Goal: Information Seeking & Learning: Check status

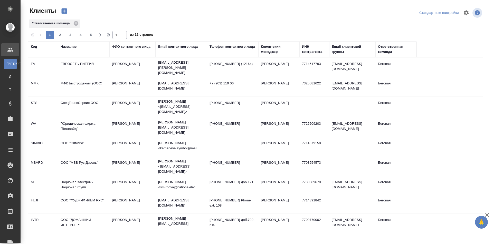
select select "RU"
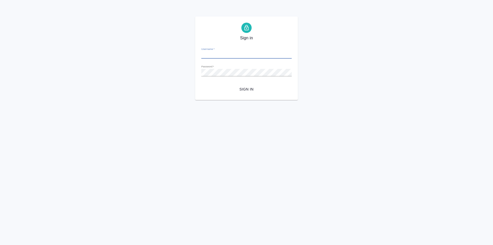
type input "y.levchenko@awatera.com"
click at [243, 86] on span "Sign in" at bounding box center [246, 89] width 82 height 6
click at [194, 73] on div "Sign in Username   * y.levchenko@awatera.com Password   * urlPath   * /specific…" at bounding box center [246, 57] width 493 height 83
click at [201, 84] on button "Sign in" at bounding box center [246, 89] width 90 height 10
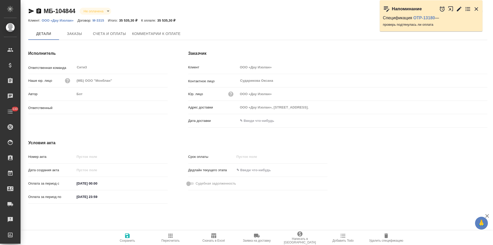
type input "[PERSON_NAME]"
click at [421, 19] on link "OTP-13180" at bounding box center [424, 18] width 22 height 4
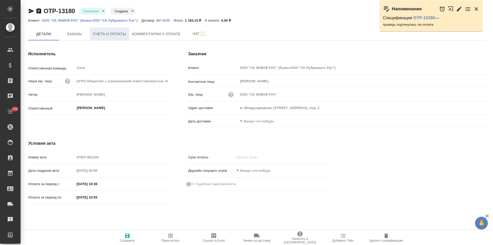
click at [122, 39] on button "Счета и оплаты" at bounding box center [109, 33] width 39 height 13
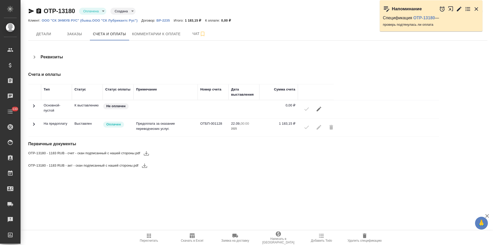
click at [35, 125] on icon at bounding box center [34, 124] width 6 height 6
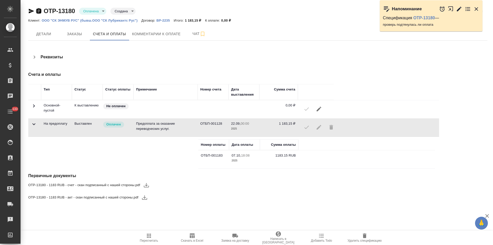
drag, startPoint x: 39, startPoint y: 12, endPoint x: 73, endPoint y: 60, distance: 58.9
click at [39, 12] on icon "button" at bounding box center [38, 10] width 5 height 5
click at [458, 10] on icon "button" at bounding box center [459, 8] width 5 height 5
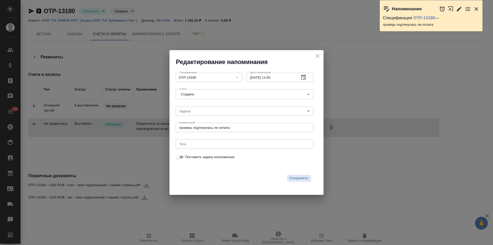
click at [318, 57] on icon "close" at bounding box center [318, 56] width 6 height 6
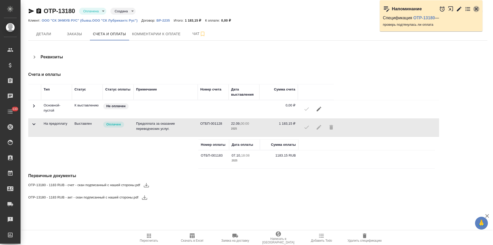
click at [475, 11] on icon "button" at bounding box center [476, 9] width 6 height 6
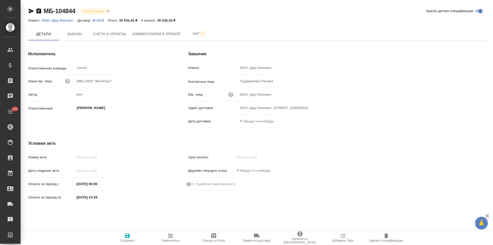
click at [97, 20] on p "М-3315" at bounding box center [99, 20] width 15 height 4
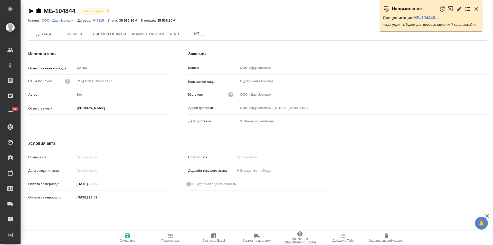
click at [68, 21] on p "ООО «Дау Изолан»" at bounding box center [60, 20] width 36 height 4
click at [38, 12] on icon "button" at bounding box center [38, 10] width 5 height 5
click at [111, 35] on span "Счета и оплаты" at bounding box center [109, 34] width 33 height 6
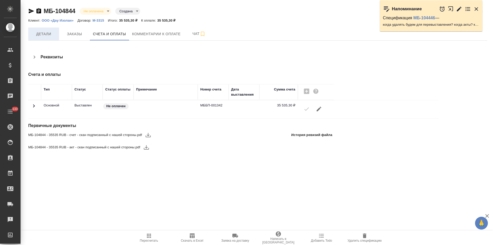
click at [49, 36] on span "Детали" at bounding box center [43, 34] width 25 height 6
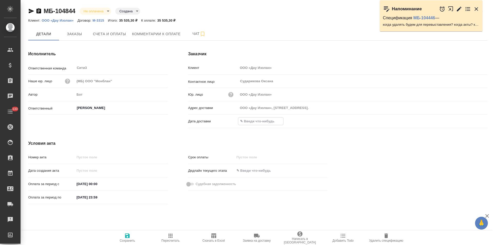
click at [269, 122] on input "text" at bounding box center [260, 120] width 45 height 7
click at [473, 121] on icon "button" at bounding box center [472, 120] width 5 height 5
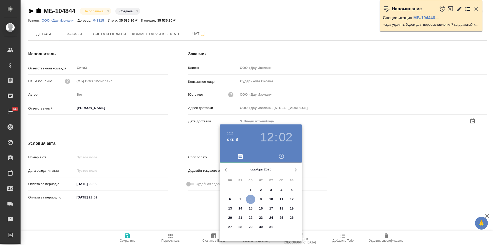
click at [249, 197] on span "8" at bounding box center [250, 198] width 9 height 5
type input "08.10.2025 12:02"
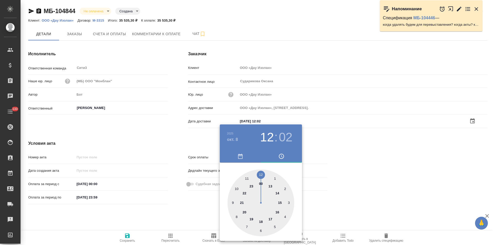
click at [198, 209] on div at bounding box center [246, 122] width 493 height 245
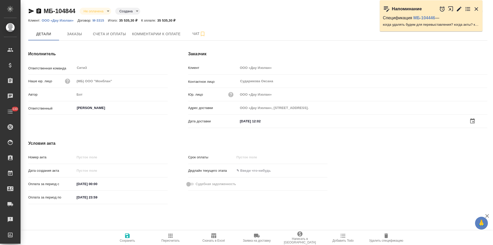
click at [128, 237] on icon "button" at bounding box center [127, 235] width 6 height 6
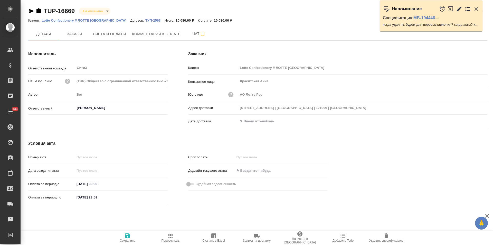
click at [145, 21] on p "ТУП-2563" at bounding box center [154, 20] width 19 height 4
click at [76, 33] on span "Заказы" at bounding box center [74, 34] width 25 height 6
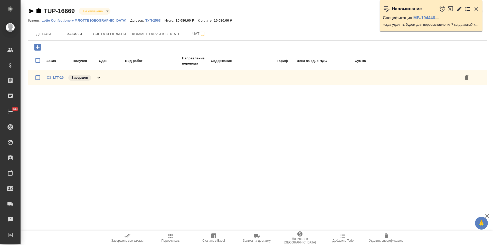
click at [101, 22] on p "Lotte Confectionery // ЛОТТЕ [GEOGRAPHIC_DATA]" at bounding box center [86, 20] width 89 height 4
click at [48, 33] on span "Детали" at bounding box center [43, 34] width 25 height 6
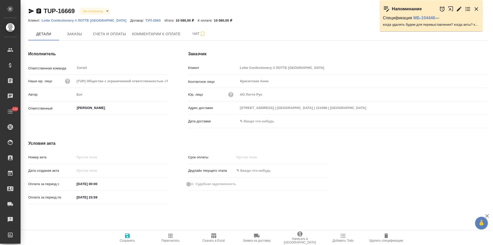
click at [37, 12] on icon "button" at bounding box center [38, 10] width 5 height 5
click at [39, 12] on icon "button" at bounding box center [38, 10] width 5 height 5
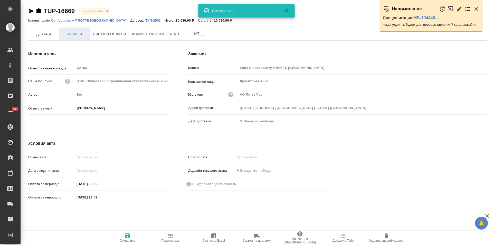
click at [78, 36] on span "Заказы" at bounding box center [74, 34] width 25 height 6
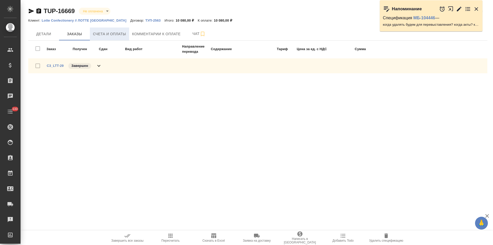
click at [123, 35] on span "Счета и оплаты" at bounding box center [109, 34] width 33 height 6
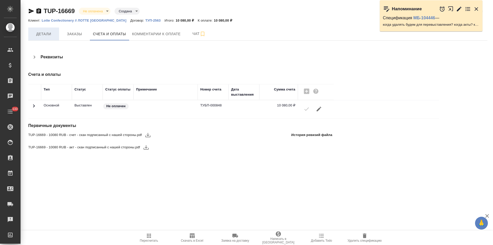
click at [52, 36] on span "Детали" at bounding box center [43, 34] width 25 height 6
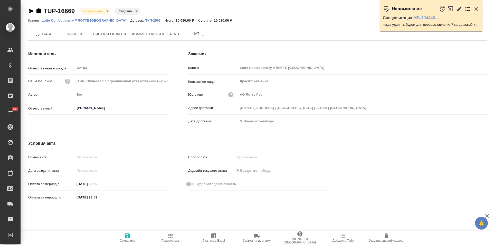
click at [417, 18] on link "МБ-104446" at bounding box center [424, 18] width 22 height 4
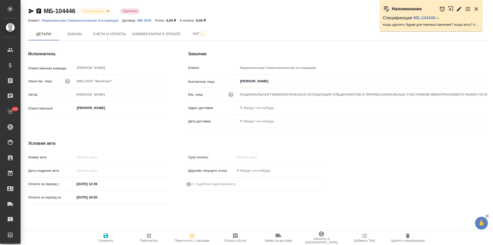
click at [458, 9] on icon "button" at bounding box center [459, 9] width 6 height 6
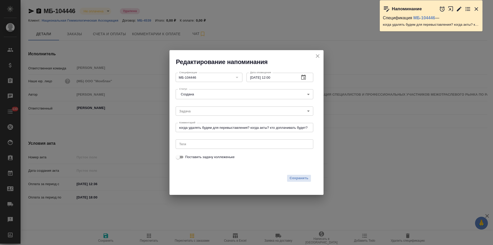
click at [316, 57] on icon "close" at bounding box center [318, 56] width 6 height 6
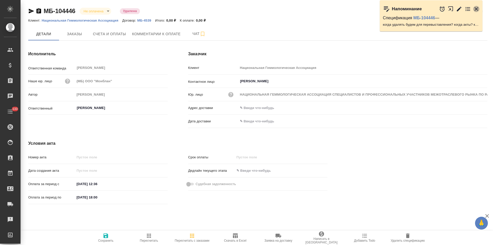
click at [477, 10] on icon "button" at bounding box center [477, 9] width 4 height 4
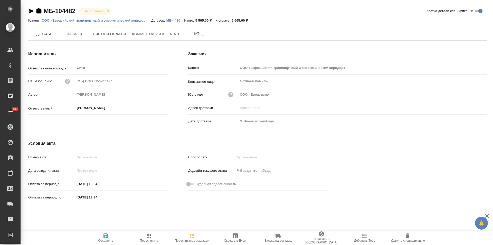
click at [39, 11] on icon "button" at bounding box center [38, 10] width 5 height 5
click at [39, 12] on icon "button" at bounding box center [38, 10] width 5 height 5
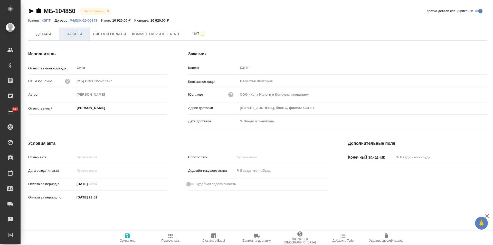
click at [75, 37] on span "Заказы" at bounding box center [74, 34] width 25 height 6
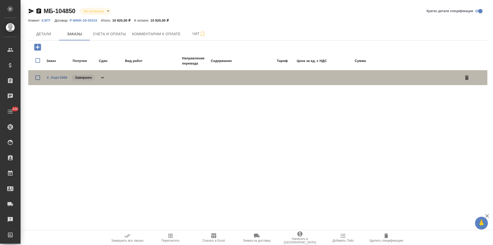
click at [103, 81] on div "C_Kept-2465 Завершен" at bounding box center [257, 77] width 459 height 15
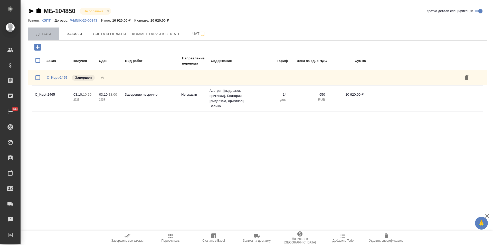
click at [49, 34] on span "Детали" at bounding box center [43, 34] width 25 height 6
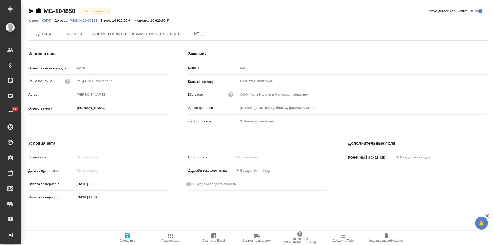
click at [48, 21] on p "КЭПТ" at bounding box center [48, 20] width 13 height 4
click at [82, 32] on span "Заказы" at bounding box center [74, 34] width 25 height 6
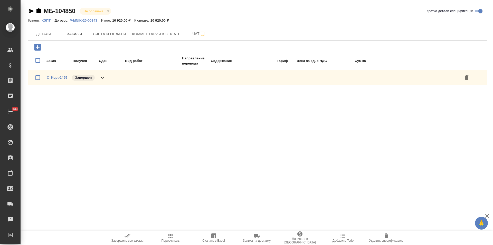
click at [106, 75] on icon at bounding box center [102, 77] width 6 height 6
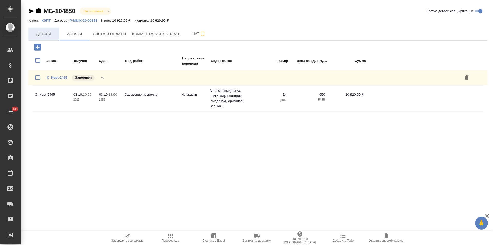
click at [51, 35] on span "Детали" at bounding box center [43, 34] width 25 height 6
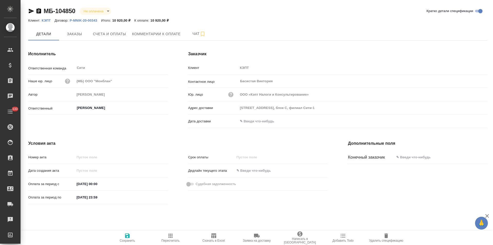
click at [40, 13] on icon "button" at bounding box center [38, 10] width 5 height 5
click at [108, 38] on button "Счета и оплаты" at bounding box center [109, 33] width 39 height 13
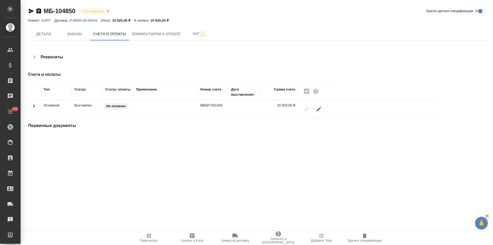
click at [79, 35] on span "Заказы" at bounding box center [74, 34] width 25 height 6
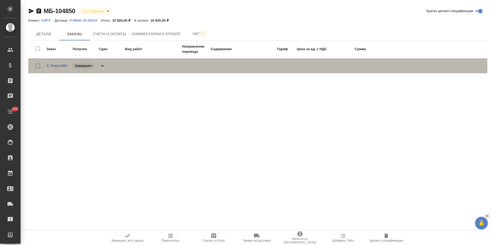
click at [104, 65] on icon at bounding box center [102, 66] width 6 height 6
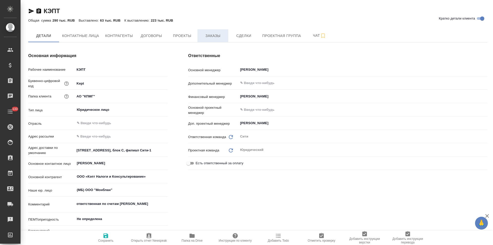
click at [211, 41] on button "Заказы" at bounding box center [212, 35] width 31 height 13
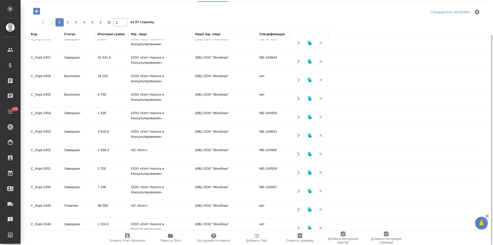
scroll to position [180, 0]
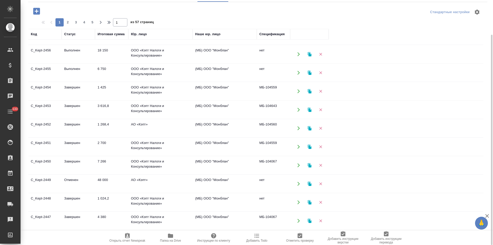
click at [277, 202] on td "нет" at bounding box center [273, 202] width 33 height 18
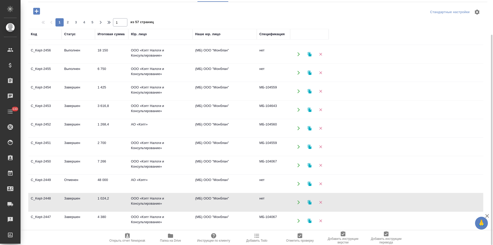
click at [277, 202] on td "нет" at bounding box center [273, 202] width 33 height 18
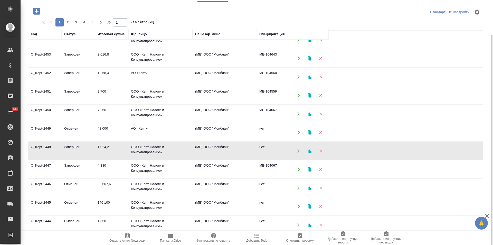
scroll to position [273, 0]
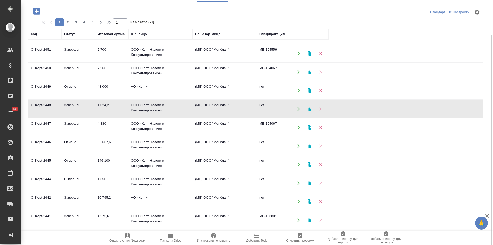
click at [209, 200] on td "(МБ) ООО "Монблан"" at bounding box center [225, 201] width 64 height 18
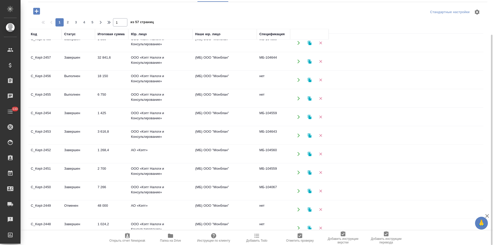
scroll to position [180, 0]
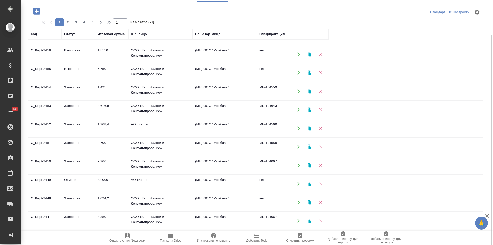
click at [185, 204] on td "ООО «Кэпт Налоги и Консультирование»" at bounding box center [160, 202] width 64 height 18
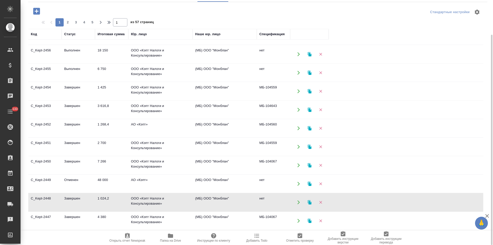
scroll to position [257, 0]
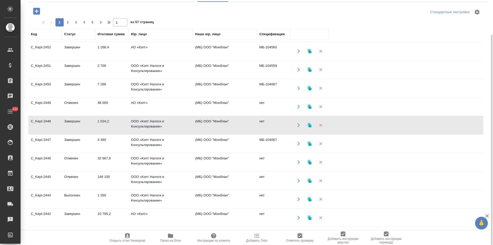
click at [265, 197] on td "нет" at bounding box center [273, 199] width 33 height 18
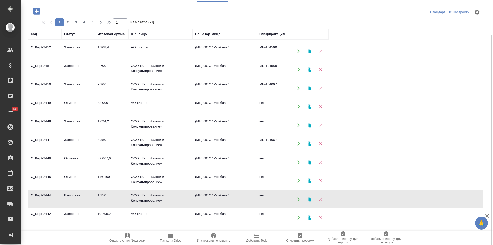
click at [265, 197] on td "нет" at bounding box center [273, 199] width 33 height 18
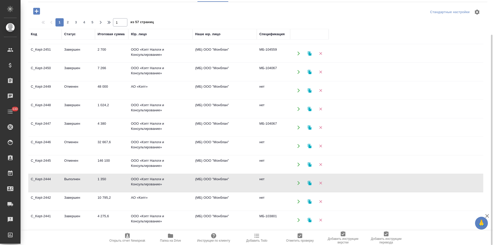
click at [266, 198] on td "нет" at bounding box center [273, 201] width 33 height 18
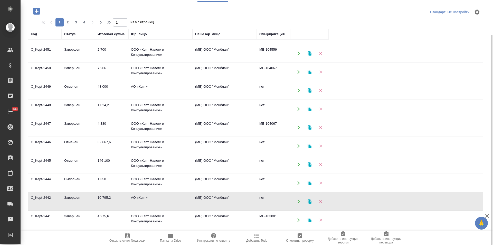
click at [266, 198] on td "нет" at bounding box center [273, 201] width 33 height 18
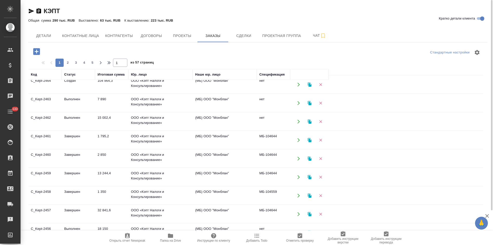
scroll to position [0, 0]
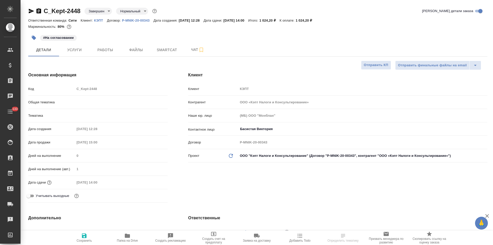
select select "RU"
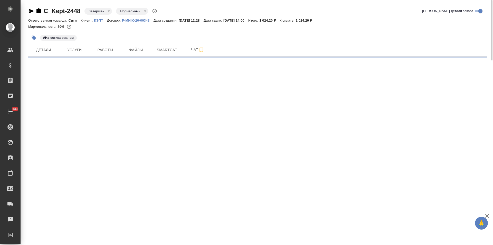
select select "RU"
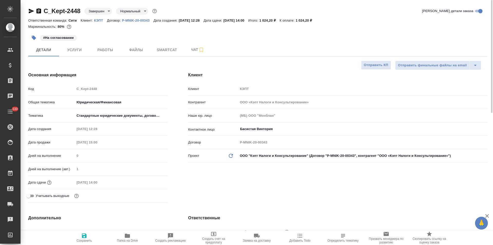
type textarea "x"
click at [40, 11] on icon "button" at bounding box center [38, 10] width 5 height 5
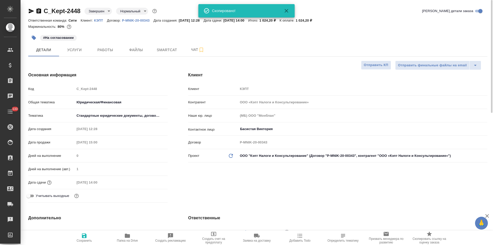
type textarea "x"
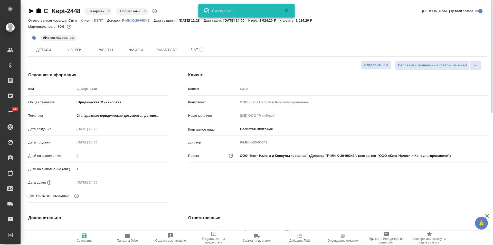
type textarea "x"
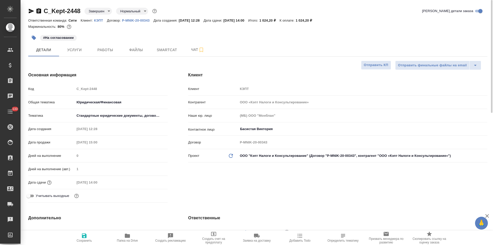
type textarea "x"
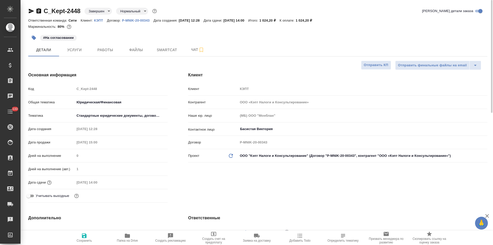
type textarea "x"
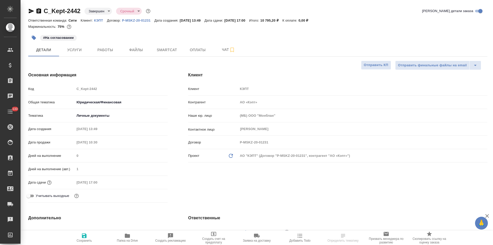
select select "RU"
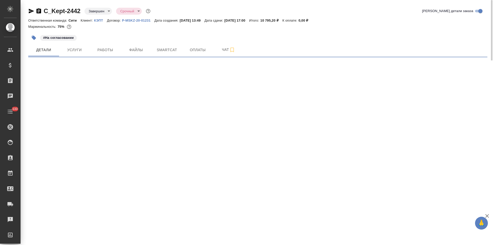
select select "RU"
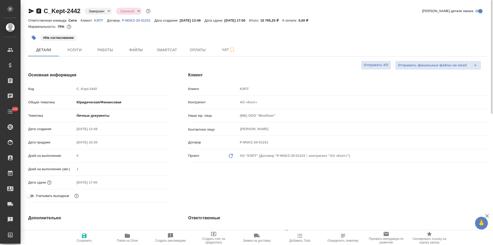
type textarea "x"
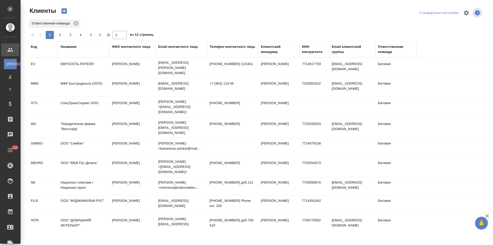
select select "RU"
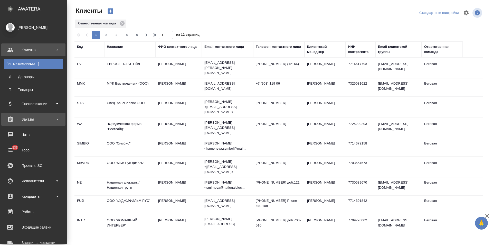
click at [37, 119] on div "Заказы" at bounding box center [33, 119] width 59 height 8
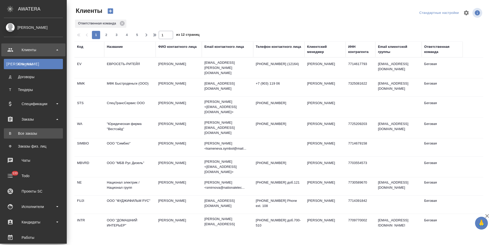
click at [43, 131] on div "Все заказы" at bounding box center [33, 133] width 54 height 5
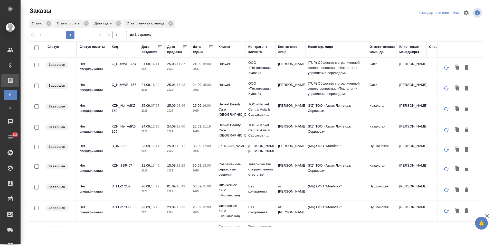
click at [229, 48] on div "Клиент" at bounding box center [225, 46] width 12 height 5
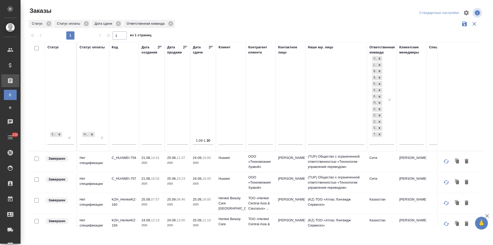
click at [232, 140] on input "text" at bounding box center [231, 141] width 25 height 6
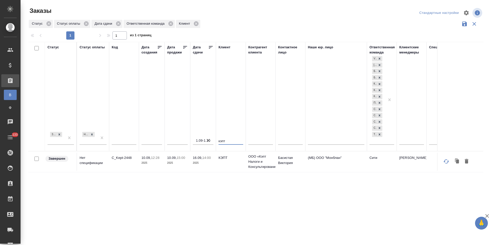
type input "кэпт"
click at [208, 138] on icon "button" at bounding box center [208, 140] width 5 height 5
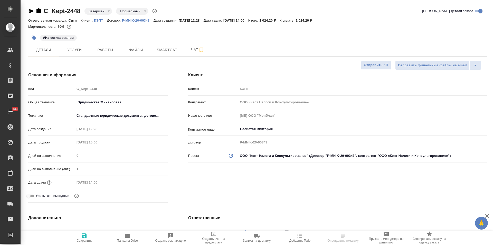
select select "RU"
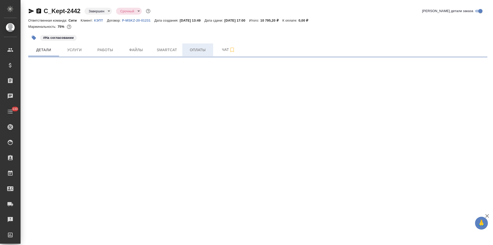
select select "RU"
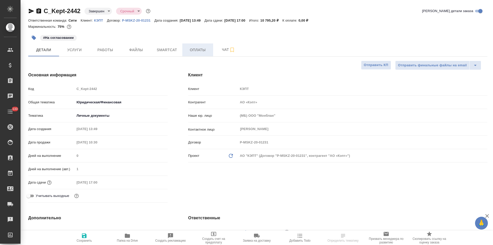
type textarea "x"
click at [205, 52] on span "Оплаты" at bounding box center [197, 50] width 25 height 6
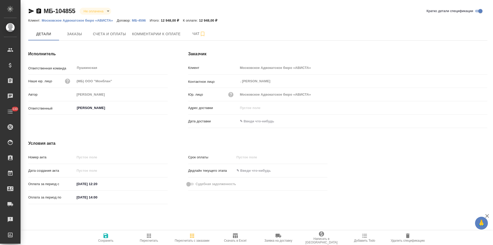
click at [141, 19] on p "МБ-4596" at bounding box center [141, 20] width 18 height 4
click at [83, 34] on span "Заказы" at bounding box center [74, 34] width 25 height 6
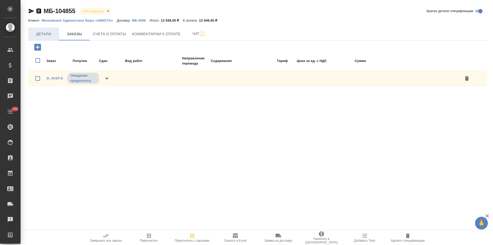
click at [41, 36] on span "Детали" at bounding box center [43, 34] width 25 height 6
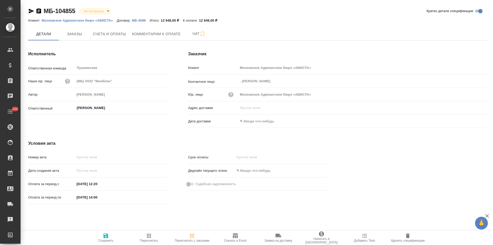
click at [39, 13] on icon "button" at bounding box center [38, 10] width 5 height 5
click at [117, 35] on span "Счета и оплаты" at bounding box center [109, 34] width 33 height 6
click at [79, 34] on span "Заказы" at bounding box center [74, 34] width 25 height 6
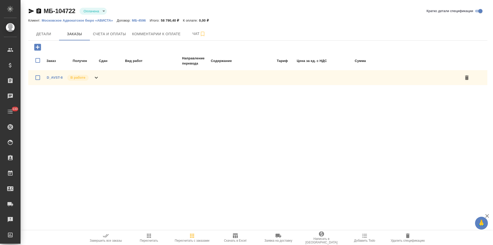
click at [98, 79] on icon at bounding box center [96, 77] width 6 height 6
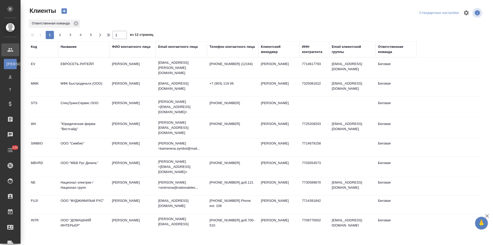
select select "RU"
click at [75, 23] on icon at bounding box center [76, 23] width 5 height 5
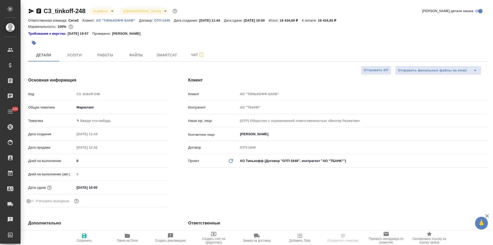
select select "RU"
type textarea "x"
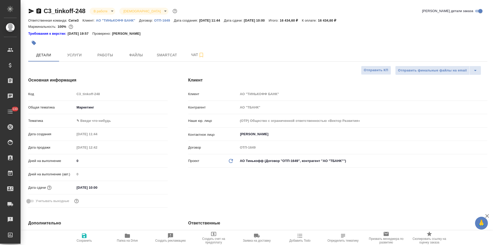
type textarea "x"
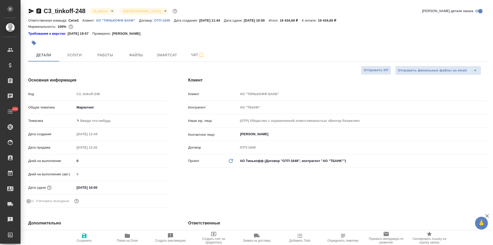
type textarea "x"
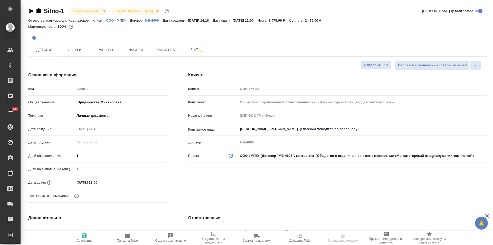
select select "RU"
click at [119, 21] on p "ООО «МПК»" at bounding box center [118, 20] width 24 height 4
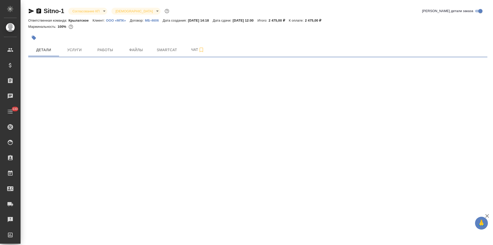
select select "RU"
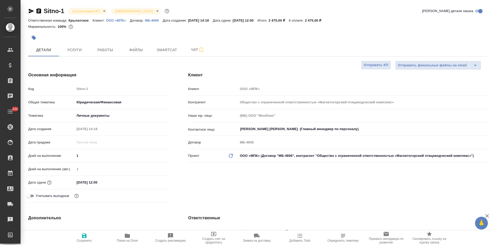
type textarea "x"
click at [152, 19] on p "МБ-4606" at bounding box center [154, 20] width 18 height 4
type textarea "x"
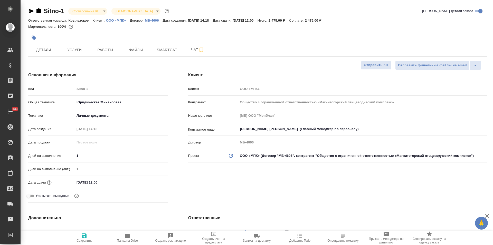
type textarea "x"
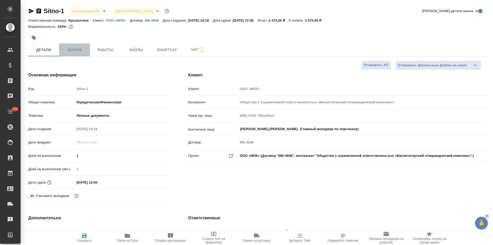
click at [78, 50] on span "Услуги" at bounding box center [74, 50] width 25 height 6
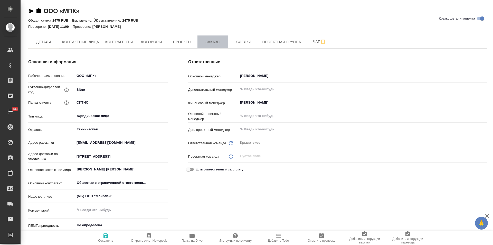
click at [215, 42] on span "Заказы" at bounding box center [213, 42] width 25 height 6
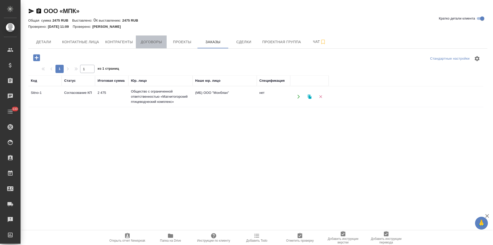
click at [155, 45] on span "Договоры" at bounding box center [151, 42] width 25 height 6
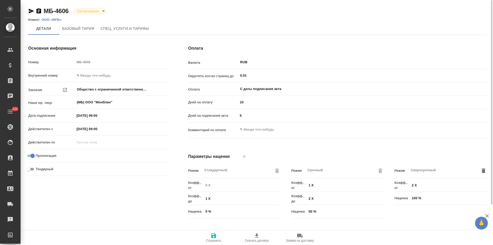
scroll to position [105, 0]
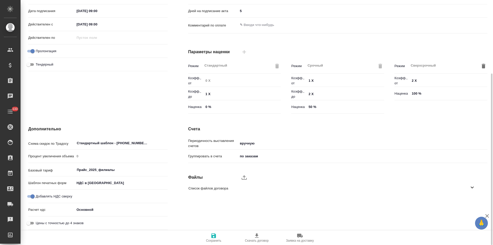
click at [177, 110] on div "Основная информация Номер МБ-4606 Внутренний номер Заказчик Общество с ограниче…" at bounding box center [98, 27] width 160 height 195
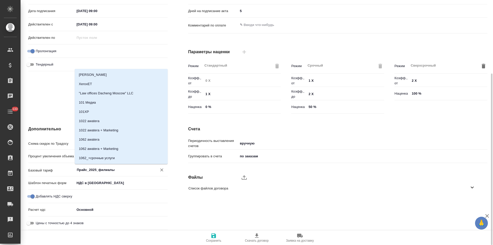
click at [121, 170] on input "Прайс_2025_филиалы" at bounding box center [112, 169] width 73 height 6
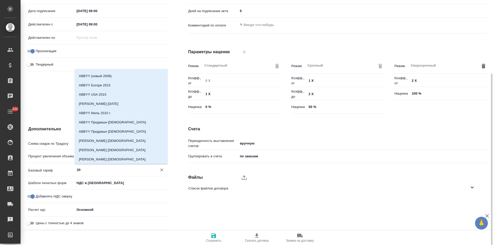
type input "2"
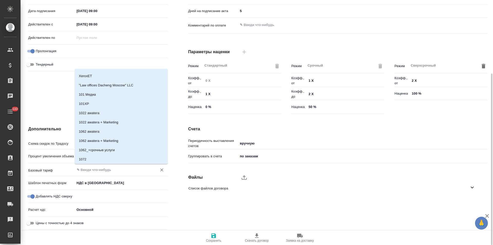
scroll to position [0, 0]
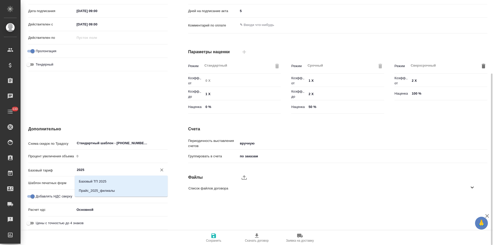
type input "2025"
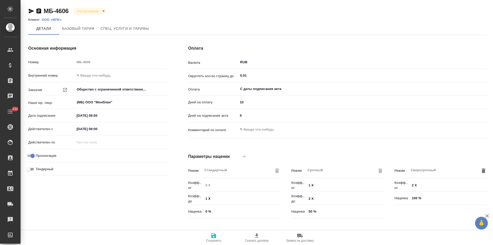
scroll to position [103, 0]
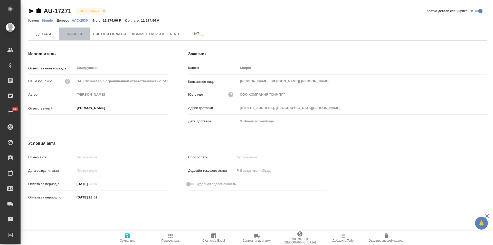
click at [77, 36] on span "Заказы" at bounding box center [74, 34] width 25 height 6
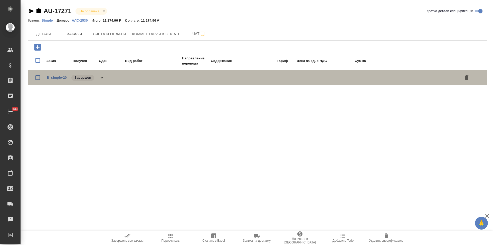
click at [100, 77] on icon at bounding box center [102, 77] width 6 height 6
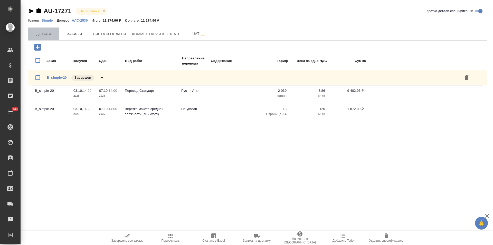
click at [49, 33] on span "Детали" at bounding box center [43, 34] width 25 height 6
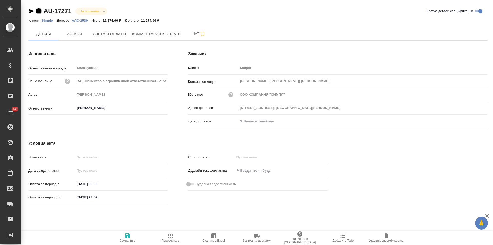
click at [40, 12] on icon "button" at bounding box center [38, 10] width 5 height 5
click at [51, 21] on p "Simple" at bounding box center [49, 20] width 15 height 4
click at [82, 19] on p "АЛС-2530" at bounding box center [82, 20] width 20 height 4
click at [40, 11] on icon "button" at bounding box center [38, 10] width 5 height 5
click at [74, 38] on button "Заказы" at bounding box center [74, 33] width 31 height 13
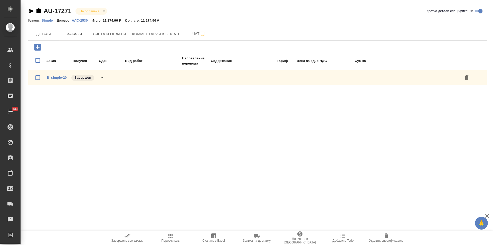
click at [103, 78] on icon at bounding box center [102, 77] width 6 height 6
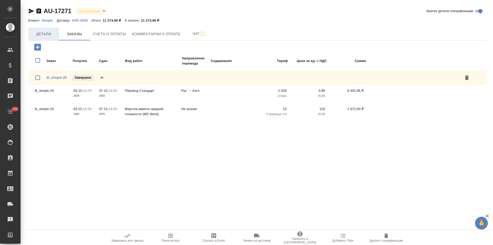
click at [54, 33] on span "Детали" at bounding box center [43, 34] width 25 height 6
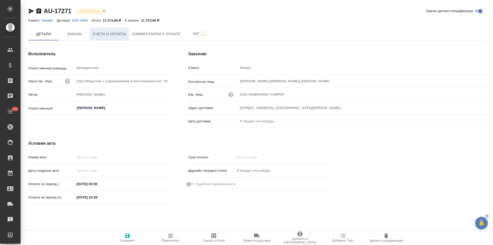
click at [101, 32] on span "Счета и оплаты" at bounding box center [109, 34] width 33 height 6
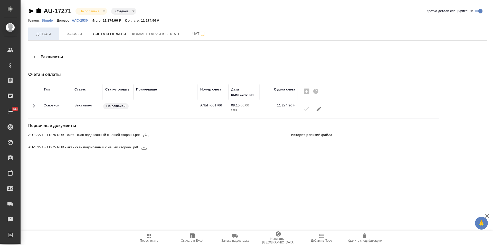
click at [46, 37] on span "Детали" at bounding box center [43, 34] width 25 height 6
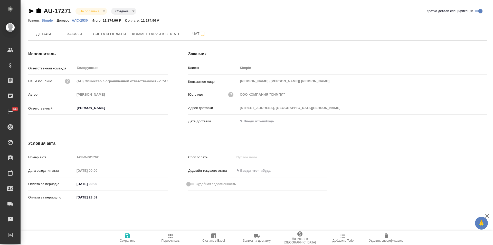
click at [262, 120] on input "text" at bounding box center [260, 120] width 45 height 7
click at [473, 120] on icon "button" at bounding box center [472, 121] width 6 height 6
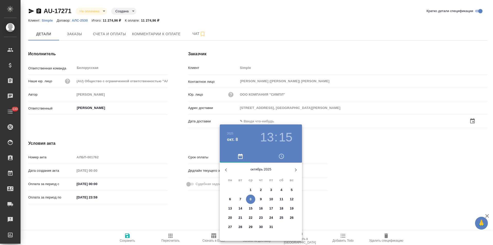
click at [253, 198] on span "8" at bounding box center [250, 198] width 9 height 5
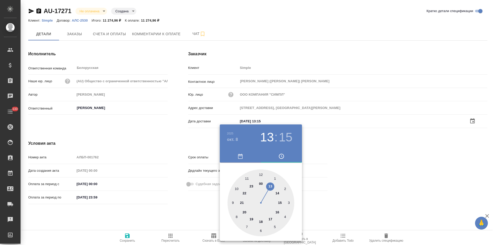
type input "[DATE] 13:15"
click at [190, 203] on div at bounding box center [246, 122] width 493 height 245
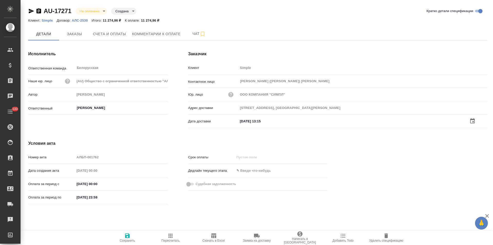
drag, startPoint x: 125, startPoint y: 239, endPoint x: 134, endPoint y: 230, distance: 12.7
click at [125, 239] on span "Сохранить" at bounding box center [127, 241] width 15 height 4
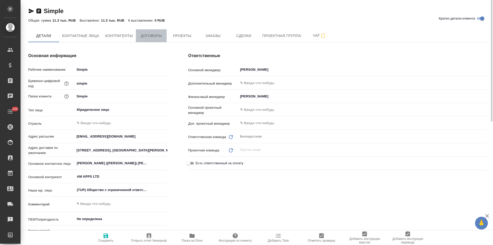
click at [152, 35] on span "Договоры" at bounding box center [151, 36] width 25 height 6
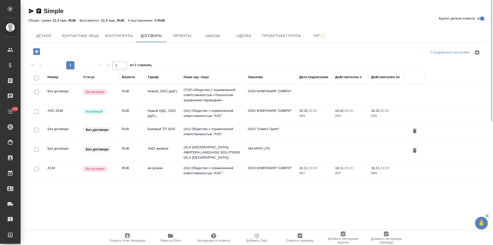
scroll to position [26, 0]
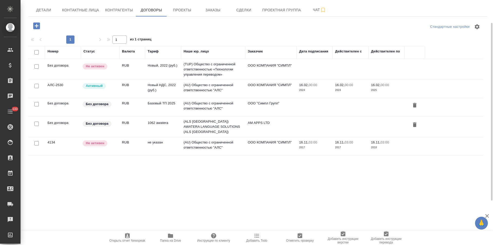
click at [241, 111] on td "(AU) Общество с ограниченной ответственностью "АЛС"" at bounding box center [213, 107] width 64 height 18
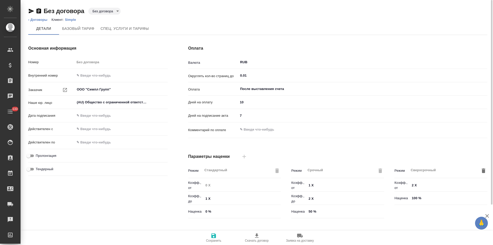
click at [109, 11] on body "🙏 .cls-1 fill:#fff; AWATERA [PERSON_NAME] Спецификации Заказы Чаты 133 Todo Про…" at bounding box center [246, 122] width 493 height 245
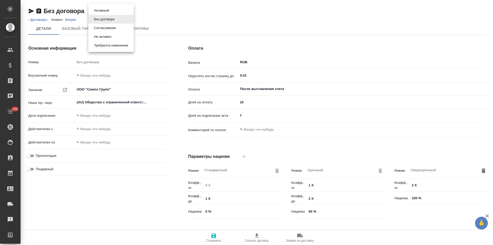
click at [118, 36] on li "Не активен" at bounding box center [110, 36] width 45 height 9
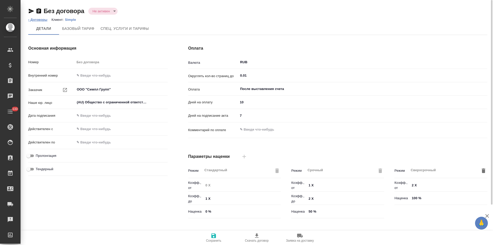
type input "Базовый ТП 2025"
click at [39, 20] on link "‹ Договоры" at bounding box center [37, 20] width 19 height 4
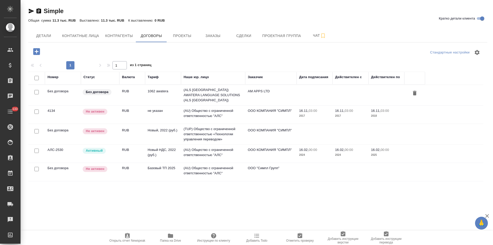
click at [236, 93] on td "(ALS [GEOGRAPHIC_DATA]) AWATERA LANGUAGE SOLUTIONS (ALS [GEOGRAPHIC_DATA])" at bounding box center [213, 95] width 64 height 21
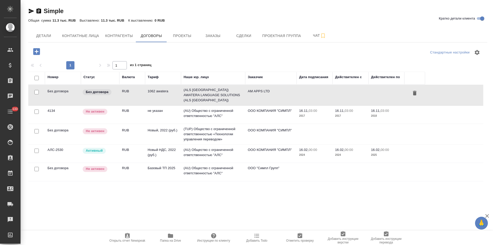
click at [225, 148] on td "(AU) Общество с ограниченной ответственностью "АЛС"" at bounding box center [213, 154] width 64 height 18
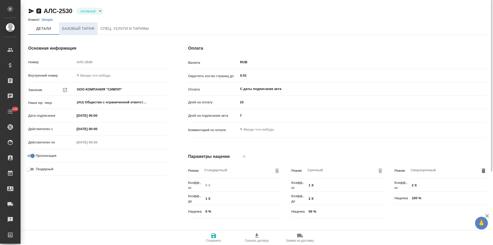
click at [77, 31] on span "Базовый тариф" at bounding box center [78, 28] width 32 height 6
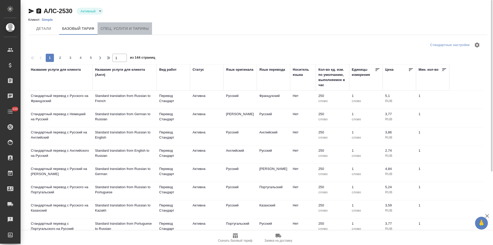
click at [119, 30] on span "Спец. услуги и тарифы" at bounding box center [125, 28] width 48 height 6
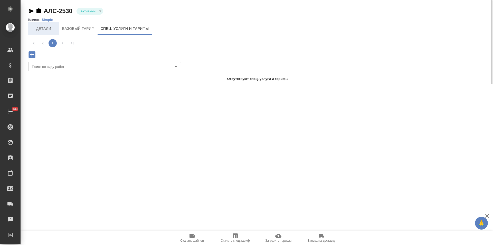
click at [44, 31] on span "Детали" at bounding box center [43, 28] width 25 height 6
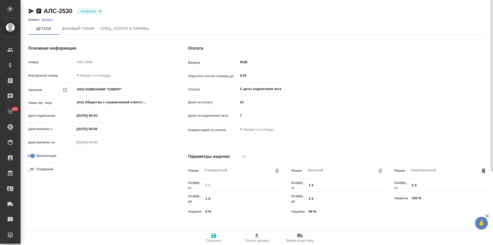
scroll to position [105, 0]
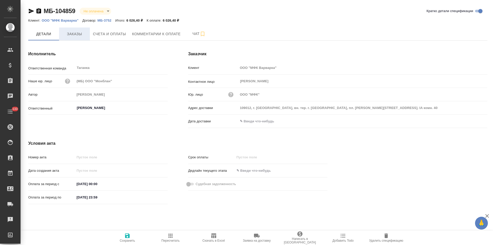
click at [77, 38] on button "Заказы" at bounding box center [74, 33] width 31 height 13
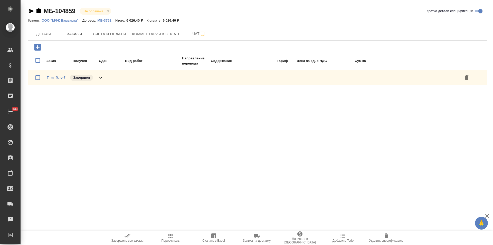
click at [103, 80] on icon at bounding box center [101, 77] width 6 height 6
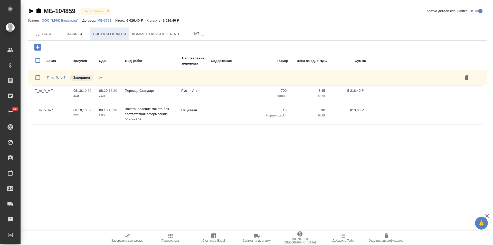
click at [115, 36] on span "Счета и оплаты" at bounding box center [109, 34] width 33 height 6
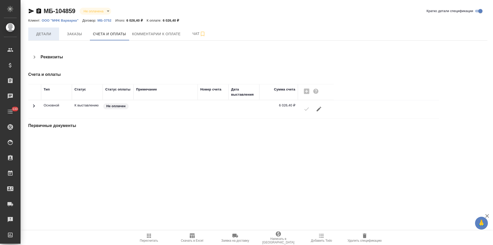
click at [44, 34] on span "Детали" at bounding box center [43, 34] width 25 height 6
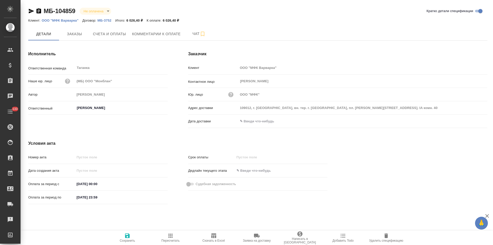
click at [81, 130] on div "Условия акта Номер акта Дата создания акта Оплата за период с [DATE] 00:00 Опла…" at bounding box center [178, 173] width 320 height 86
click at [39, 11] on icon "button" at bounding box center [38, 10] width 5 height 5
click at [111, 36] on span "Счета и оплаты" at bounding box center [109, 34] width 33 height 6
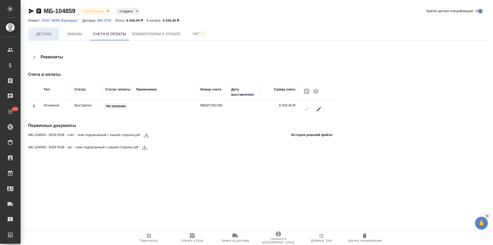
click at [52, 37] on button "Детали" at bounding box center [43, 33] width 31 height 13
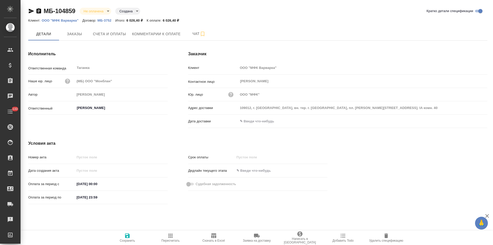
click at [268, 121] on input "text" at bounding box center [260, 120] width 45 height 7
click at [472, 120] on icon "button" at bounding box center [472, 121] width 6 height 6
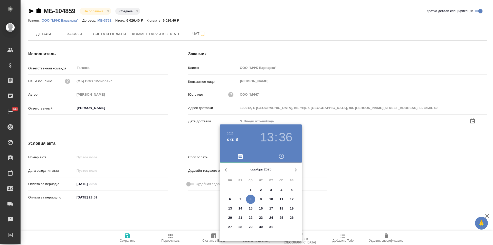
click at [251, 198] on p "8" at bounding box center [251, 198] width 2 height 5
type input "08.10.2025 13:36"
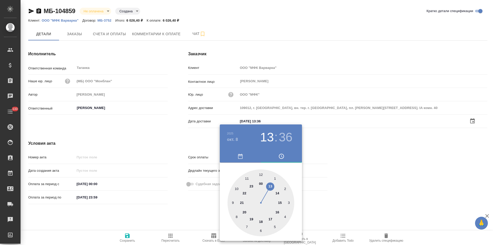
click at [164, 147] on div at bounding box center [246, 122] width 493 height 245
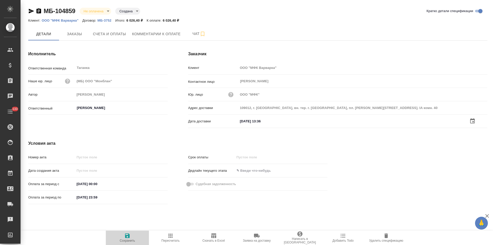
click at [123, 238] on span "Сохранить" at bounding box center [127, 237] width 37 height 10
click at [173, 128] on div "Исполнитель Ответственная команда Таганка ​ Наше юр. лицо (МБ) ООО "Монблан" Ав…" at bounding box center [98, 91] width 160 height 100
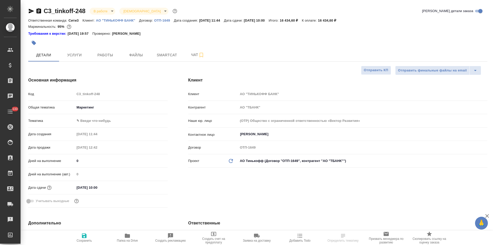
select select "RU"
type textarea "x"
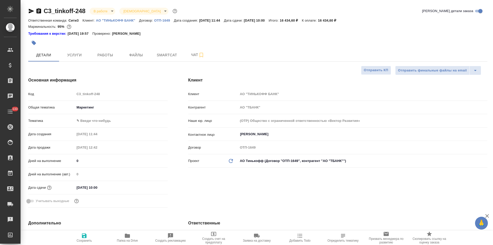
type textarea "x"
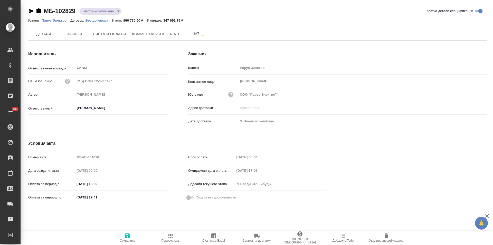
drag, startPoint x: 0, startPoint y: 0, endPoint x: 228, endPoint y: 143, distance: 269.0
click at [217, 162] on div "Срок оплаты [DATE] 00:00" at bounding box center [257, 158] width 139 height 11
click at [105, 38] on button "Счета и оплаты" at bounding box center [109, 33] width 39 height 13
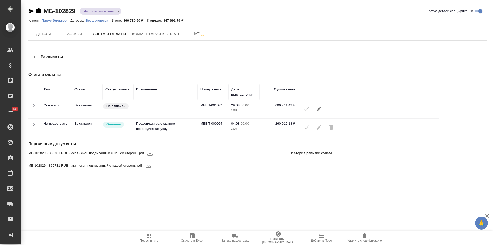
click at [35, 124] on icon at bounding box center [34, 124] width 6 height 6
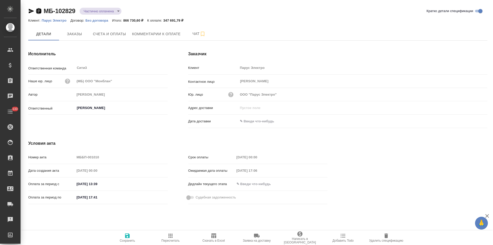
click at [40, 11] on icon "button" at bounding box center [39, 11] width 6 height 6
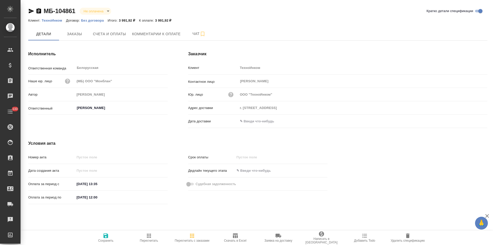
click at [39, 11] on icon "button" at bounding box center [38, 10] width 5 height 5
click at [101, 21] on p "Без договора" at bounding box center [94, 20] width 27 height 4
click at [116, 40] on button "Счета и оплаты" at bounding box center [109, 33] width 39 height 13
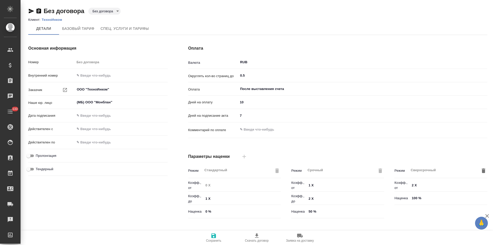
type input "Прайс_2025_филиалы"
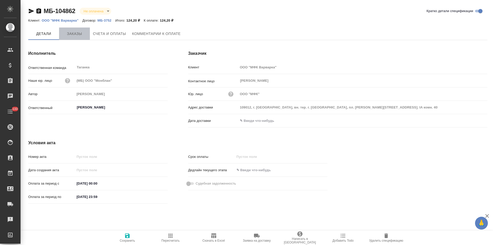
click at [76, 35] on span "Заказы" at bounding box center [74, 34] width 25 height 6
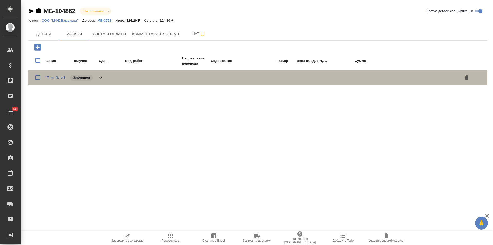
click at [101, 77] on icon at bounding box center [101, 77] width 6 height 6
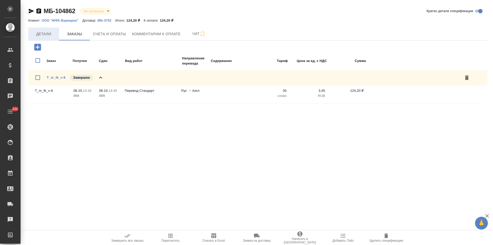
click at [48, 33] on span "Детали" at bounding box center [43, 34] width 25 height 6
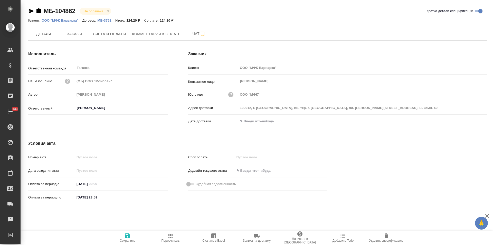
click at [39, 12] on icon "button" at bounding box center [39, 11] width 6 height 6
click at [119, 36] on span "Счета и оплаты" at bounding box center [109, 34] width 33 height 6
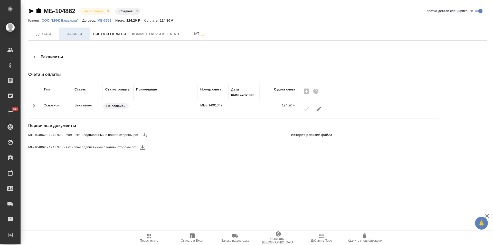
drag, startPoint x: 39, startPoint y: 36, endPoint x: 69, endPoint y: 36, distance: 30.0
click at [39, 36] on span "Детали" at bounding box center [43, 34] width 25 height 6
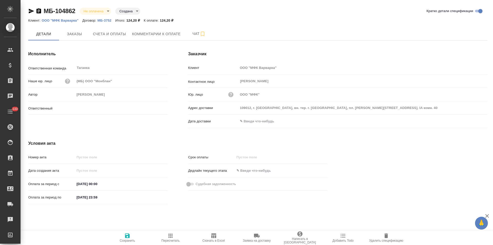
type input "Прохорова Анастасия"
click at [253, 123] on input "text" at bounding box center [260, 120] width 45 height 7
click at [473, 121] on icon "button" at bounding box center [472, 121] width 6 height 6
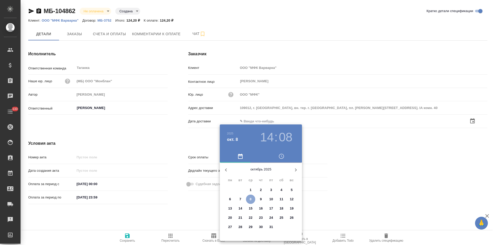
click at [250, 200] on p "8" at bounding box center [251, 198] width 2 height 5
type input "08.10.2025 14:08"
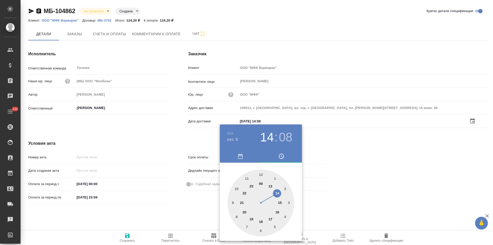
click at [195, 204] on div at bounding box center [246, 122] width 493 height 245
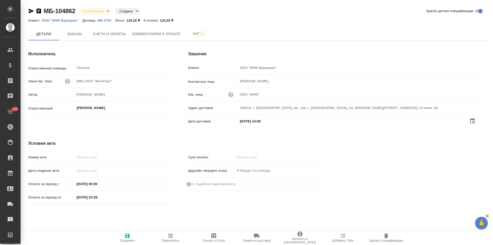
click at [124, 237] on span "Сохранить" at bounding box center [127, 237] width 37 height 10
click at [108, 35] on span "Счета и оплаты" at bounding box center [109, 34] width 33 height 6
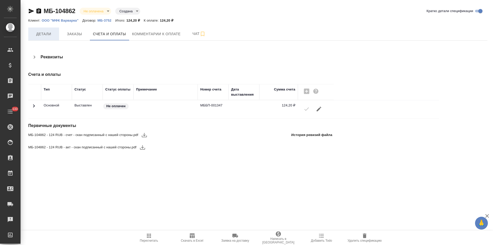
click at [47, 37] on button "Детали" at bounding box center [43, 33] width 31 height 13
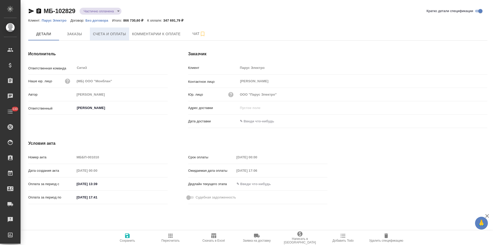
click at [114, 36] on span "Счета и оплаты" at bounding box center [109, 34] width 33 height 6
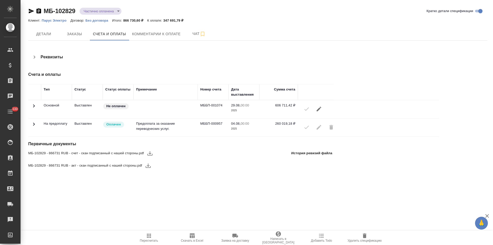
click at [34, 122] on icon at bounding box center [34, 124] width 6 height 6
